Goal: Information Seeking & Learning: Check status

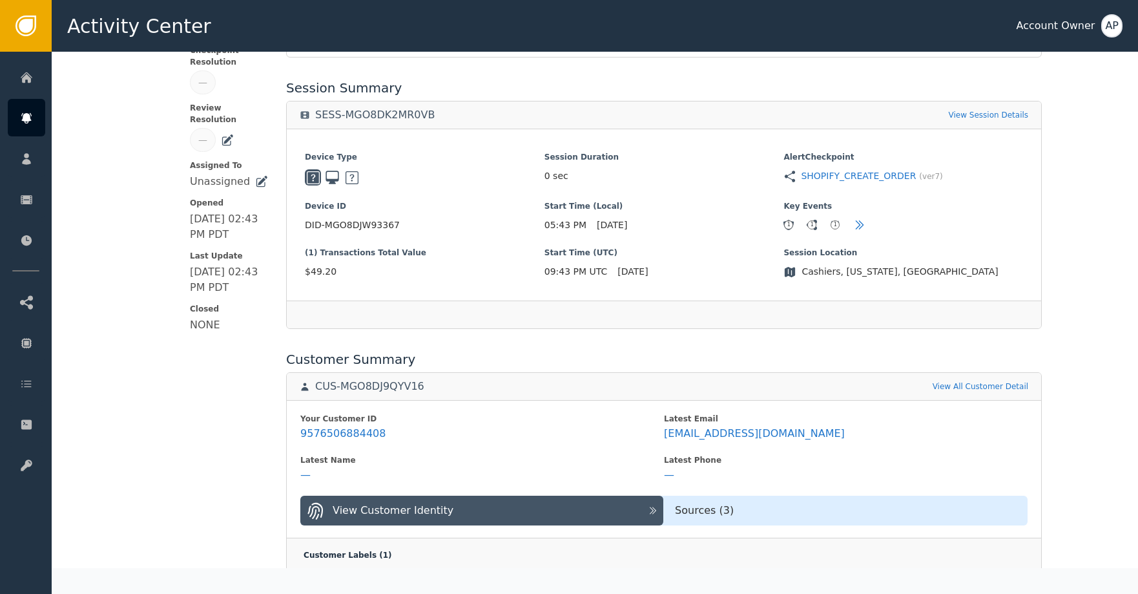
scroll to position [227, 0]
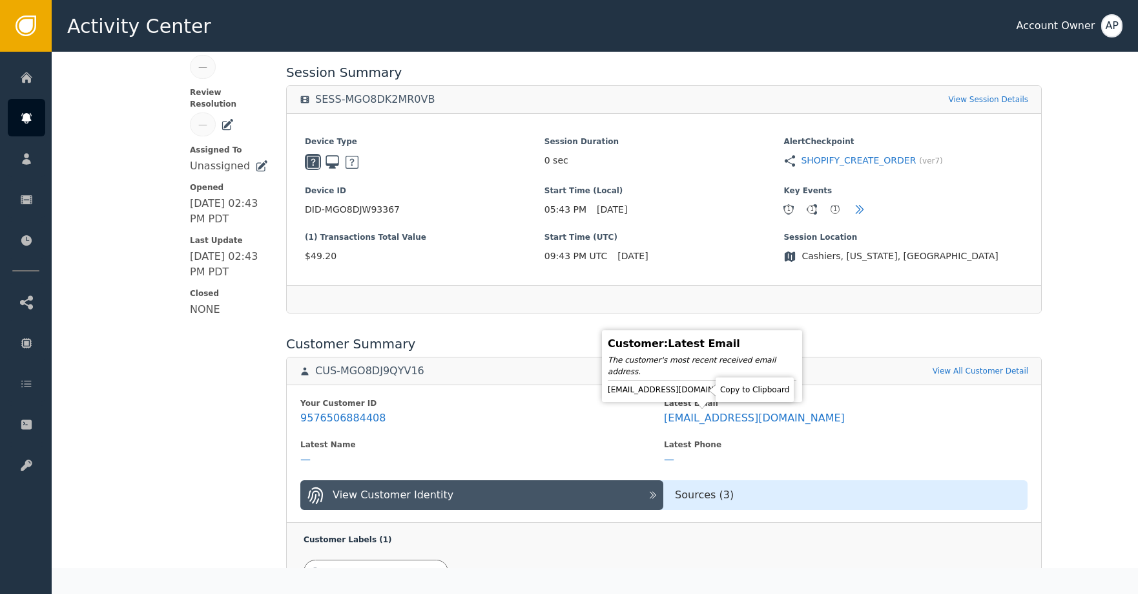
drag, startPoint x: 703, startPoint y: 390, endPoint x: 688, endPoint y: 397, distance: 16.8
click at [749, 390] on icon at bounding box center [755, 389] width 13 height 13
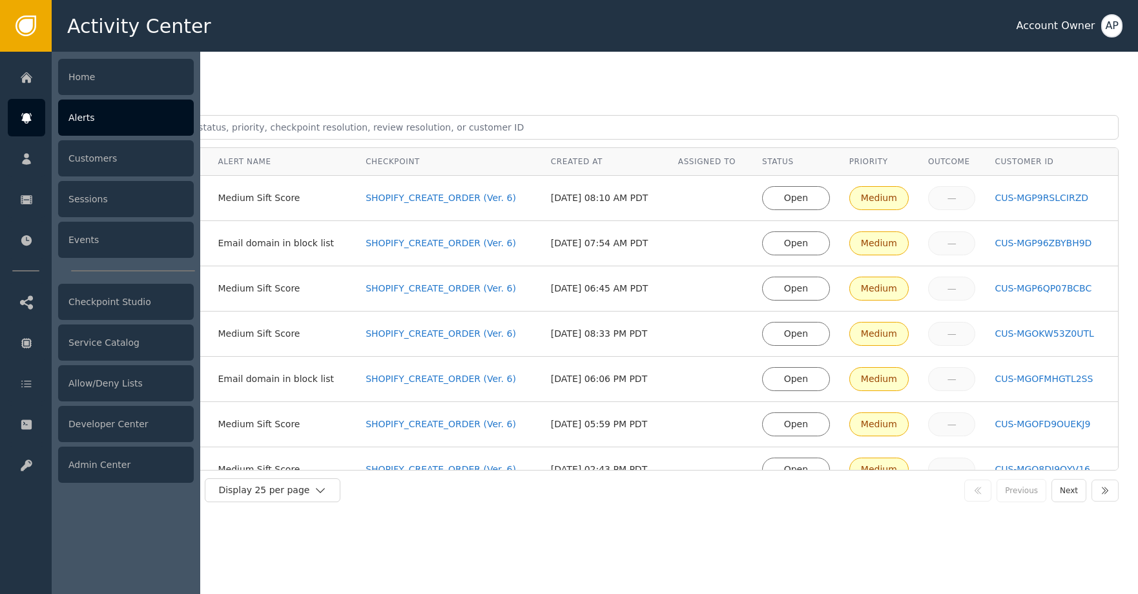
click at [112, 120] on div "Alerts" at bounding box center [126, 117] width 136 height 36
